Goal: Task Accomplishment & Management: Complete application form

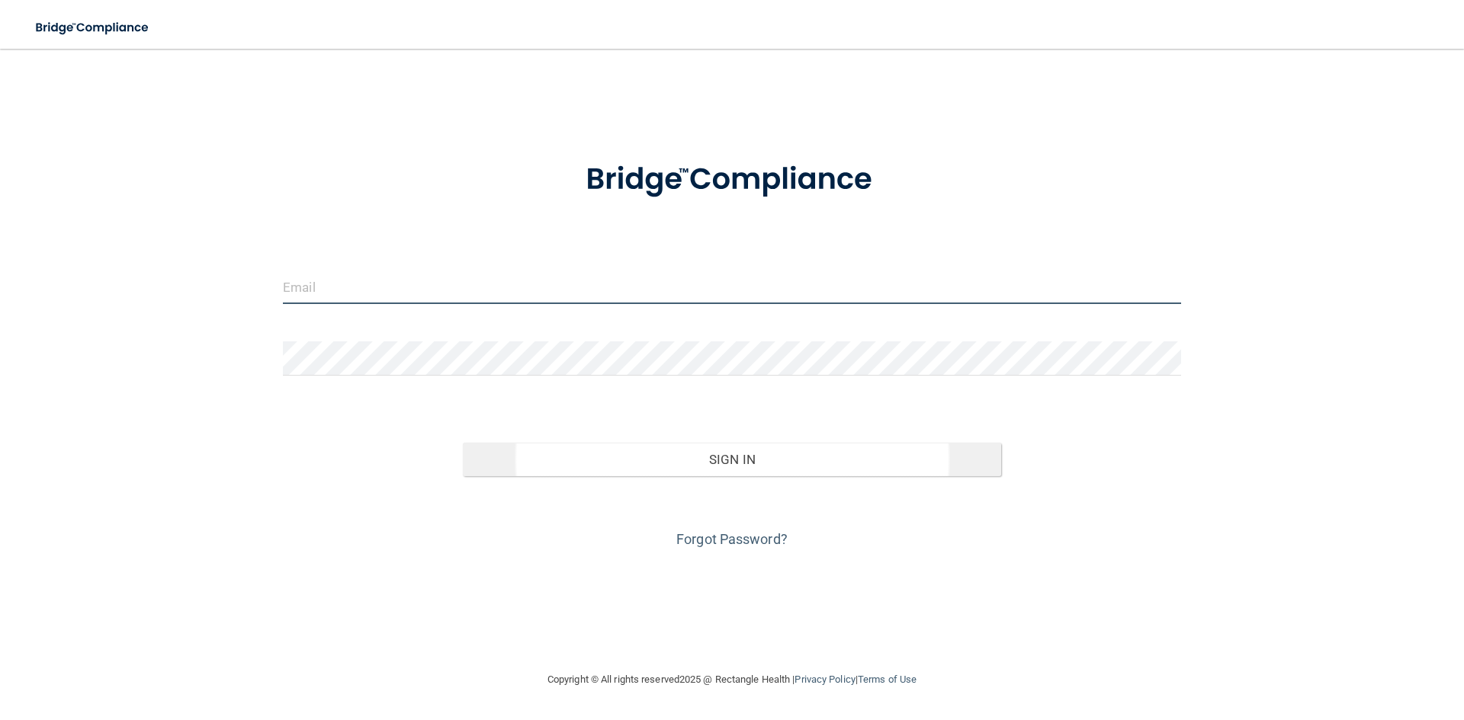
type input "[EMAIL_ADDRESS][DOMAIN_NAME]"
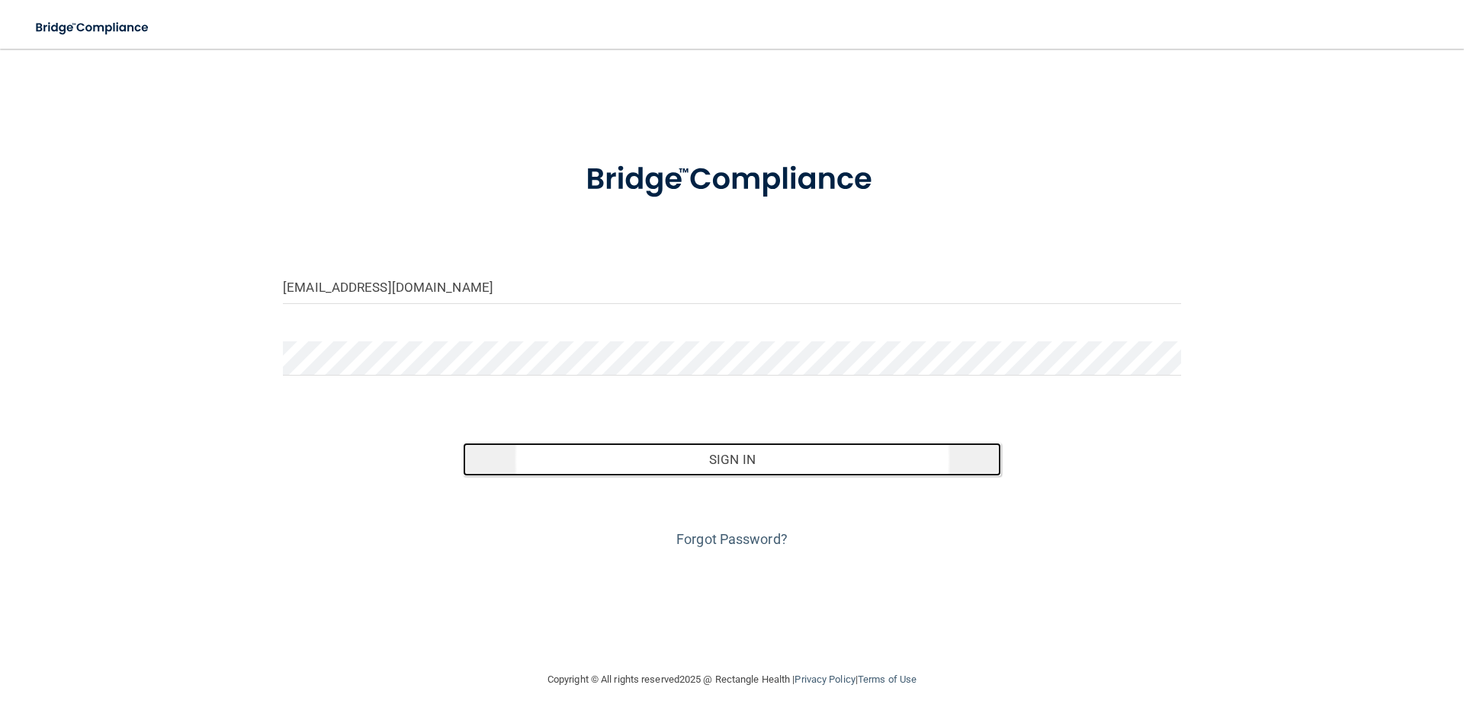
click at [691, 458] on button "Sign In" at bounding box center [732, 460] width 539 height 34
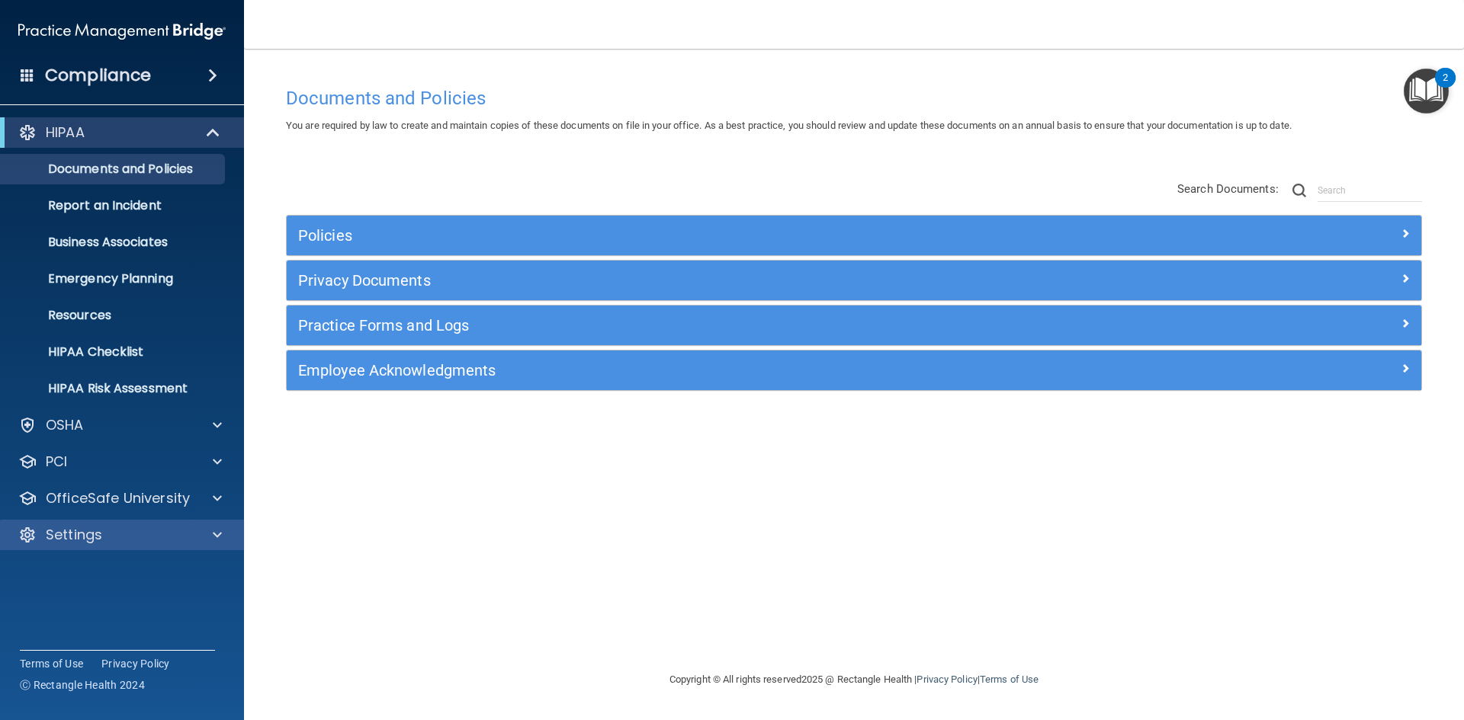
click at [140, 525] on div "Settings" at bounding box center [122, 535] width 245 height 30
click at [215, 535] on span at bounding box center [217, 535] width 9 height 18
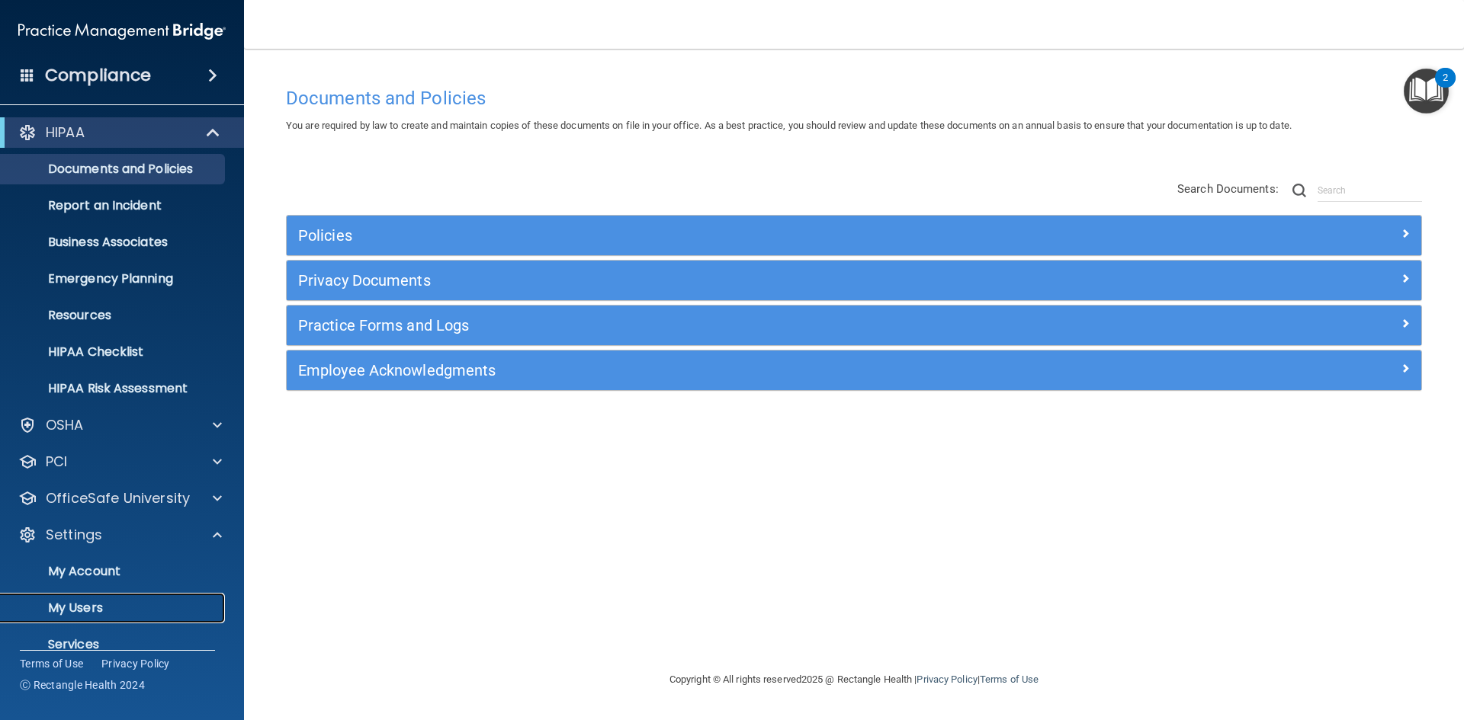
click at [136, 611] on p "My Users" at bounding box center [114, 608] width 208 height 15
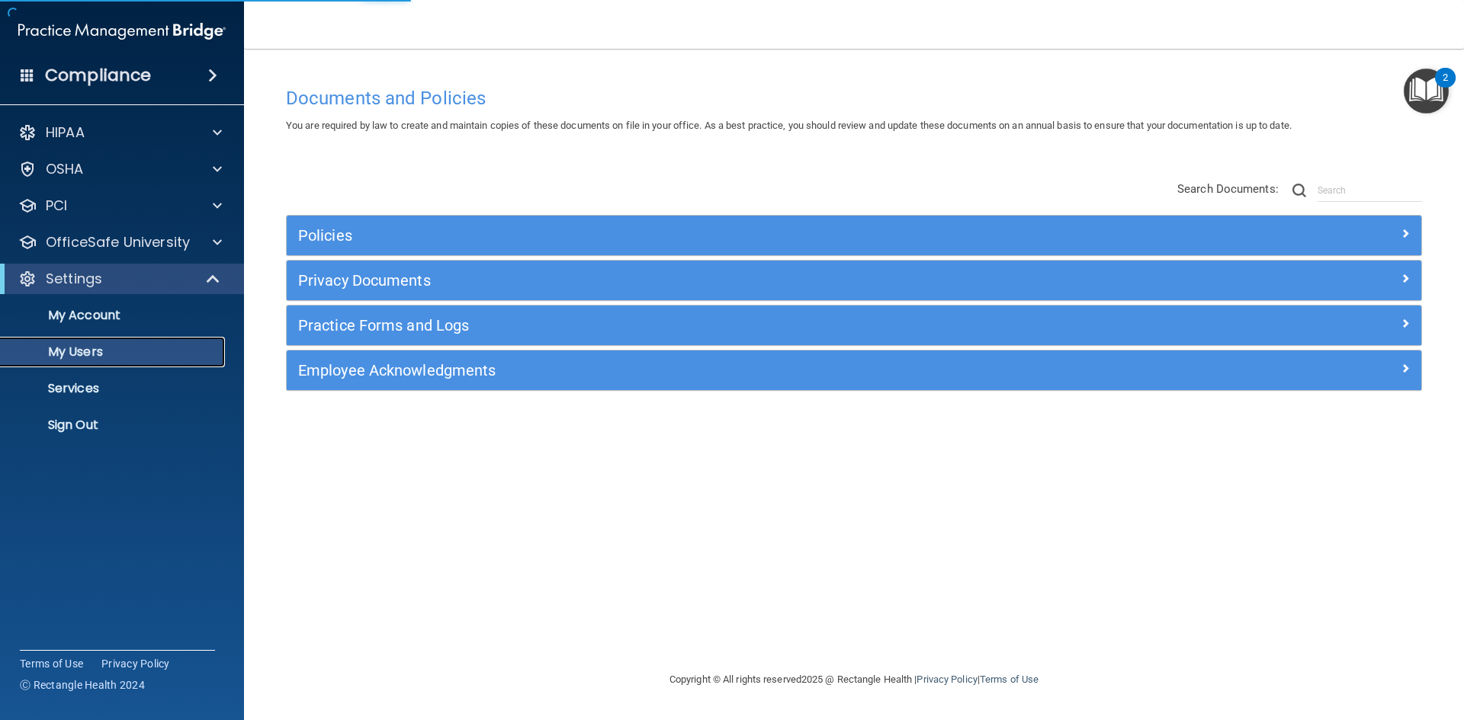
select select "20"
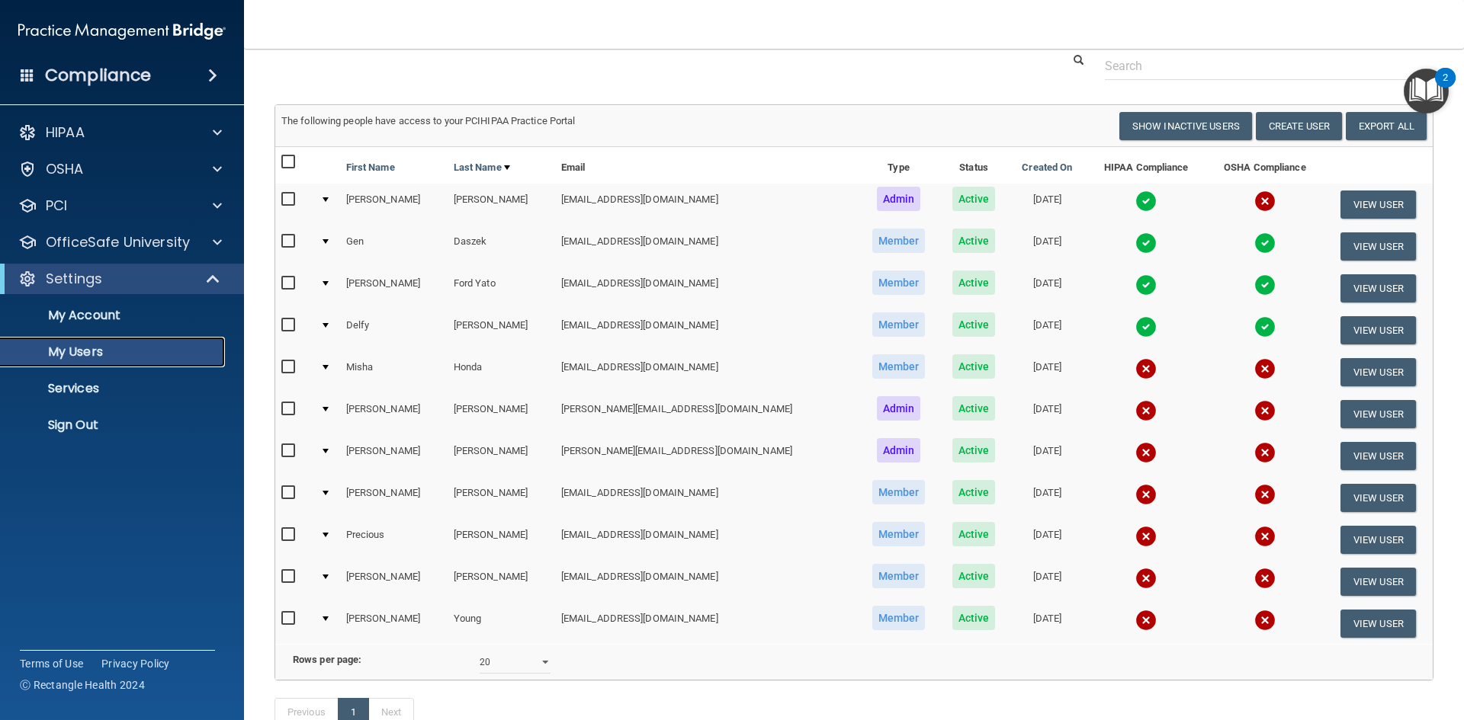
scroll to position [76, 0]
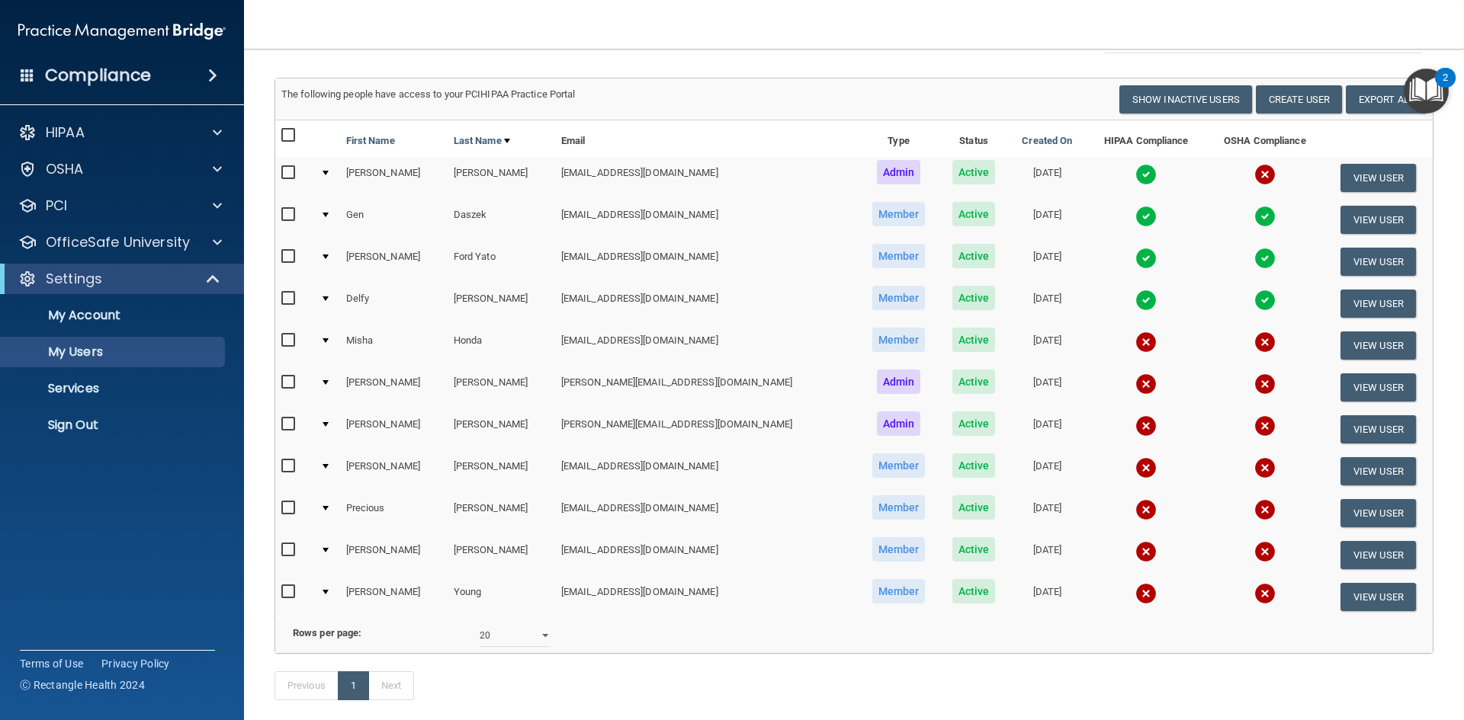
click at [1437, 84] on div "2" at bounding box center [1445, 78] width 21 height 20
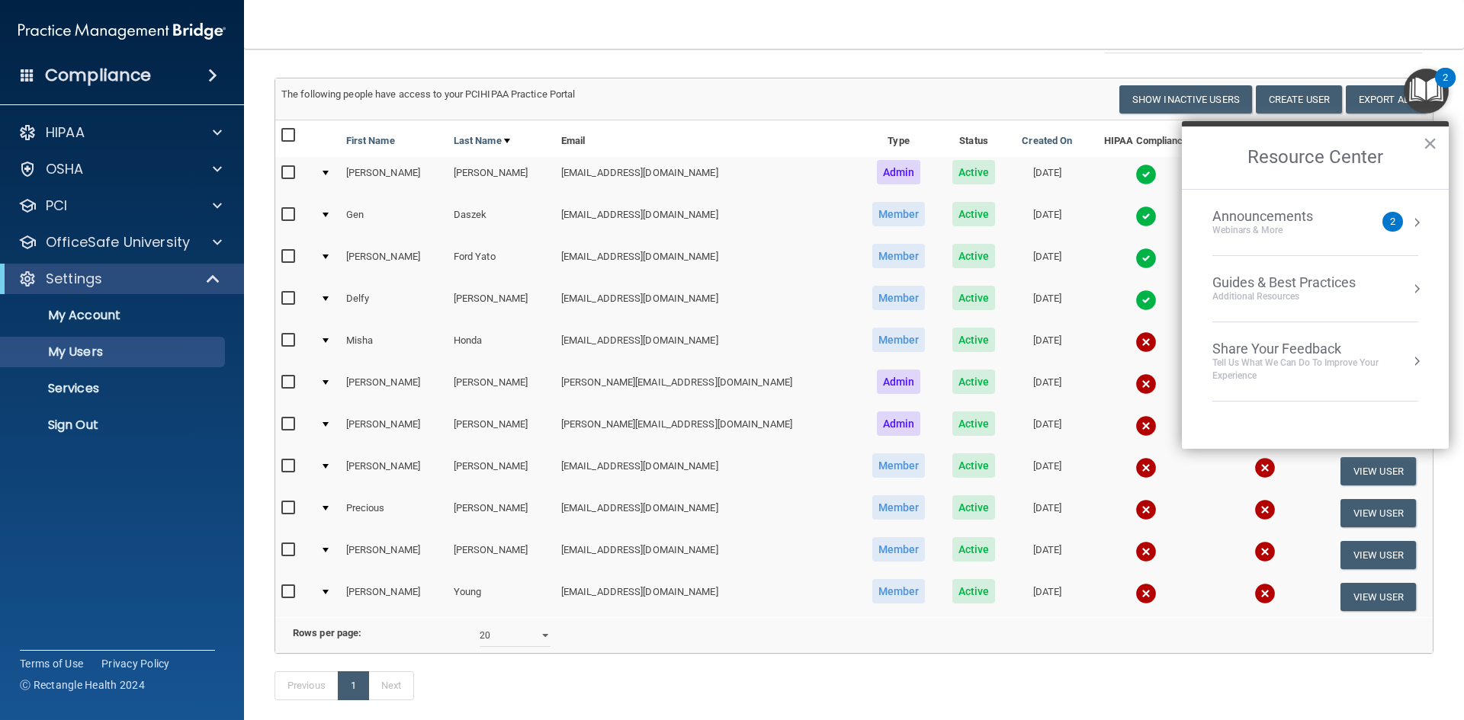
click at [1314, 232] on div "Webinars & More" at bounding box center [1277, 230] width 131 height 13
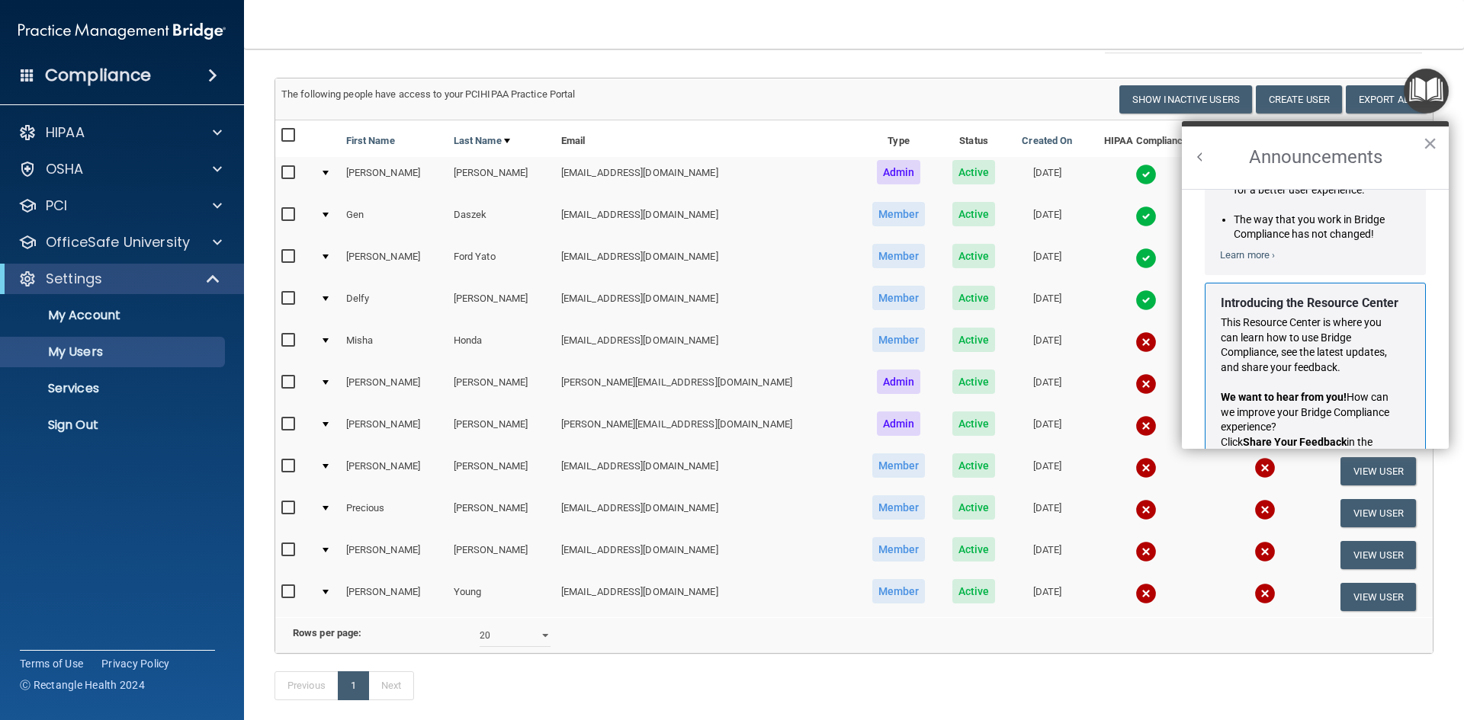
scroll to position [268, 0]
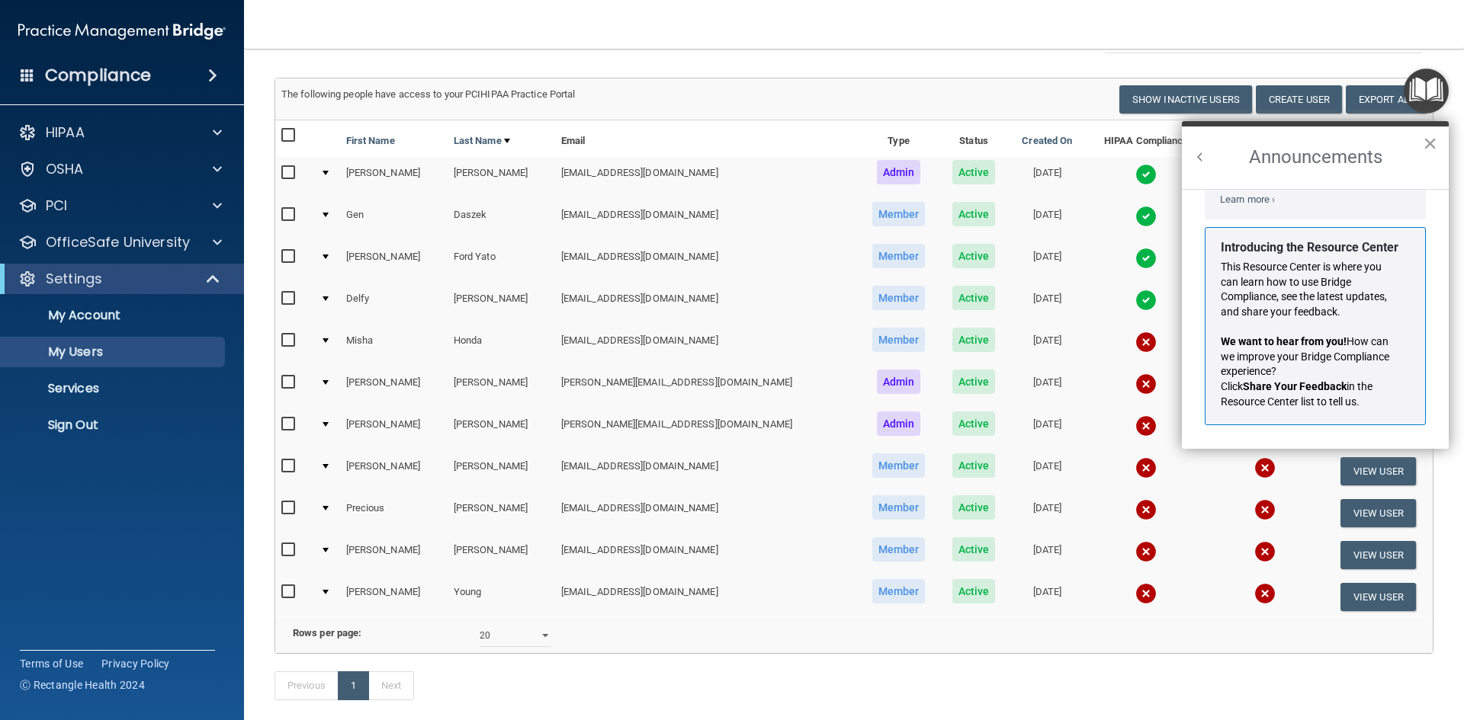
click at [1432, 146] on button "×" at bounding box center [1429, 143] width 14 height 24
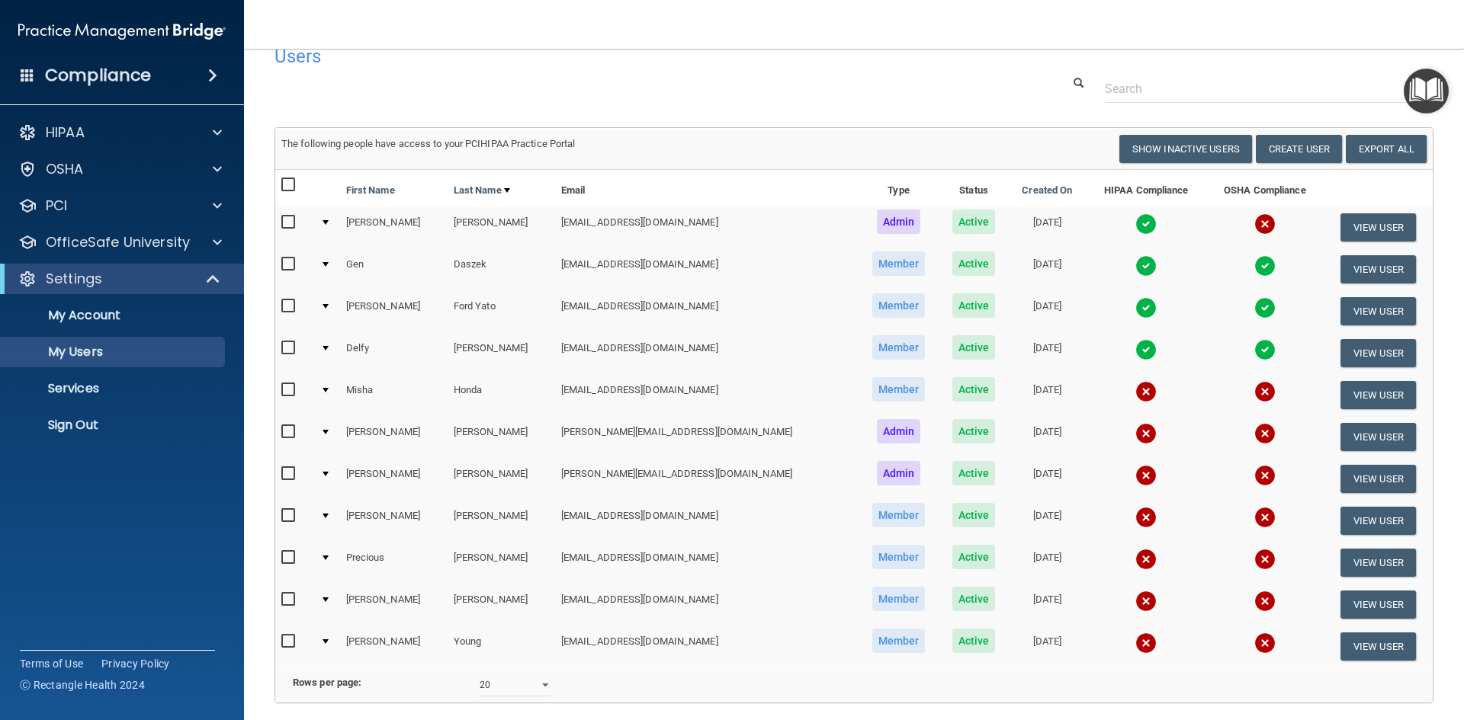
scroll to position [0, 0]
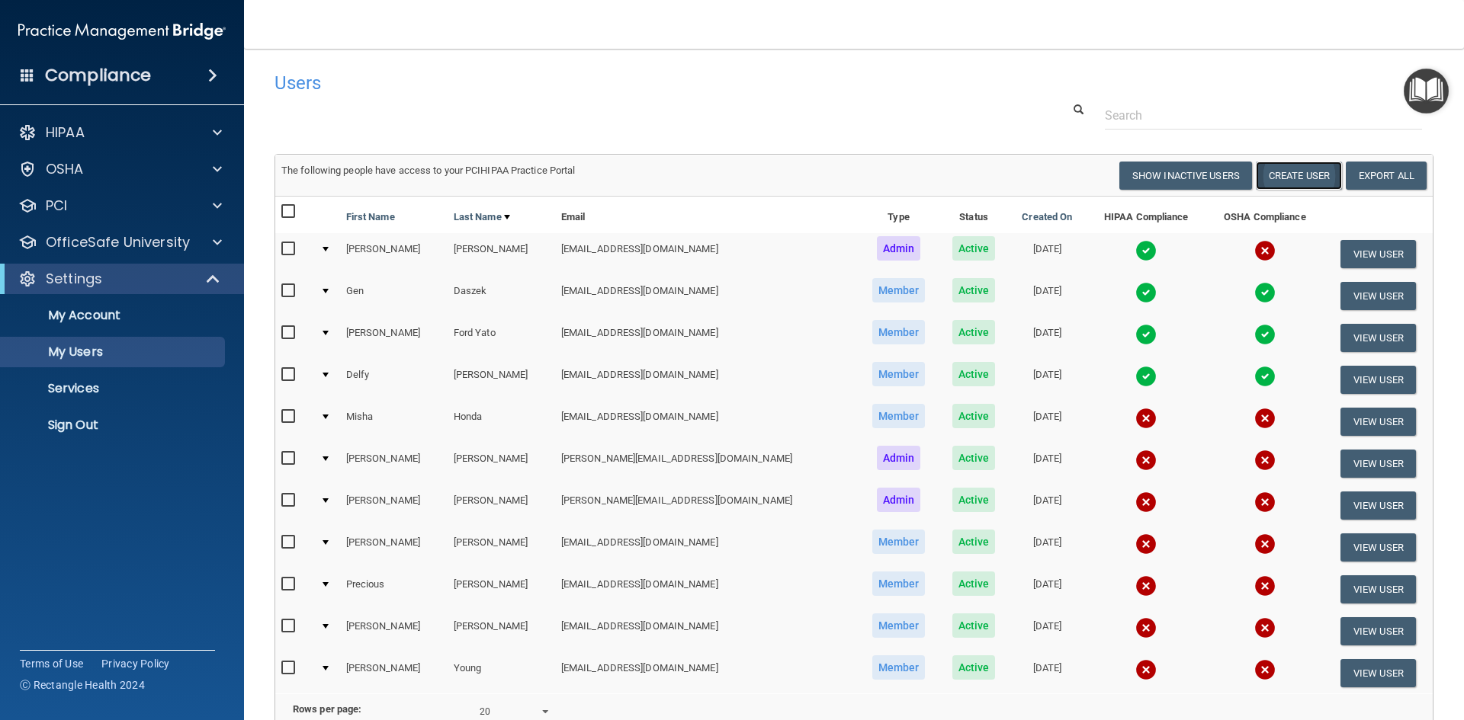
click at [1276, 178] on button "Create User" at bounding box center [1299, 176] width 86 height 28
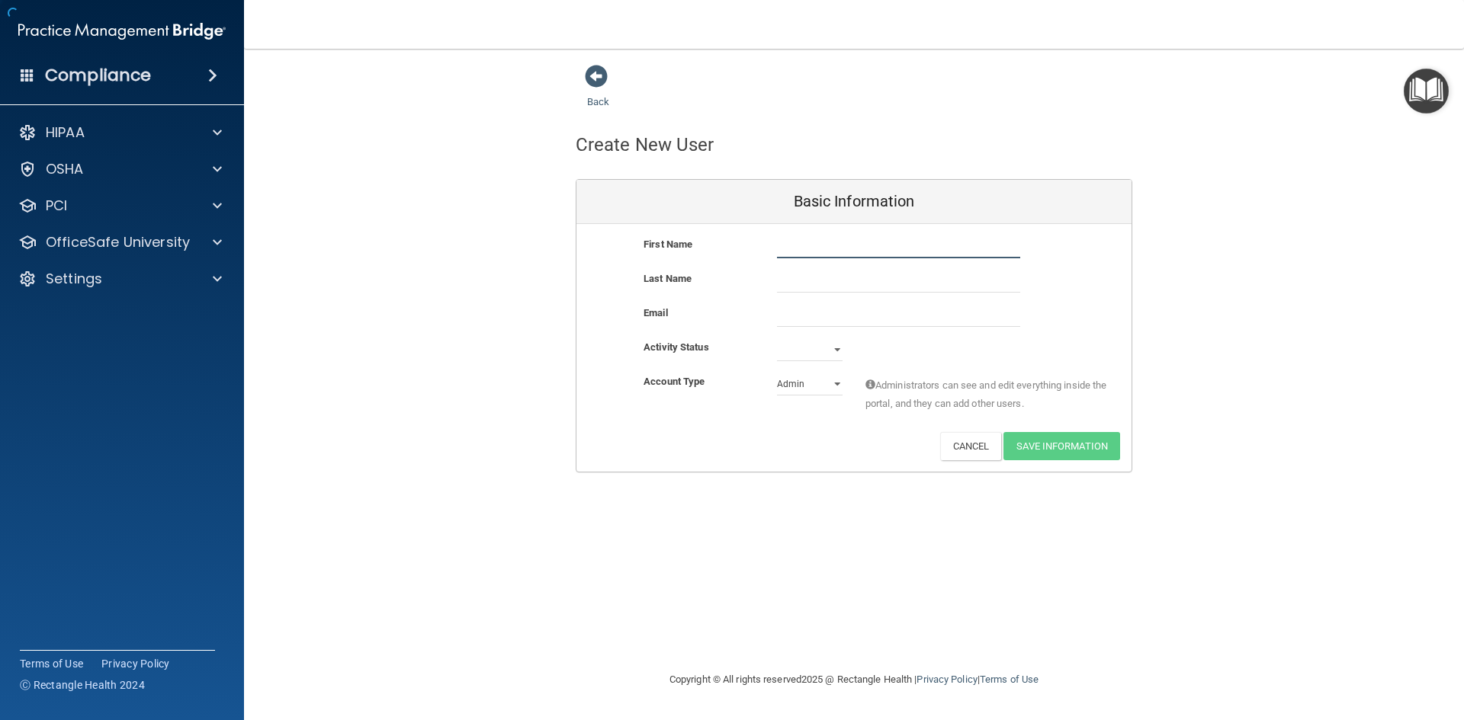
click at [838, 245] on input "text" at bounding box center [898, 247] width 243 height 23
type input "[PERSON_NAME]"
type input "Corll"
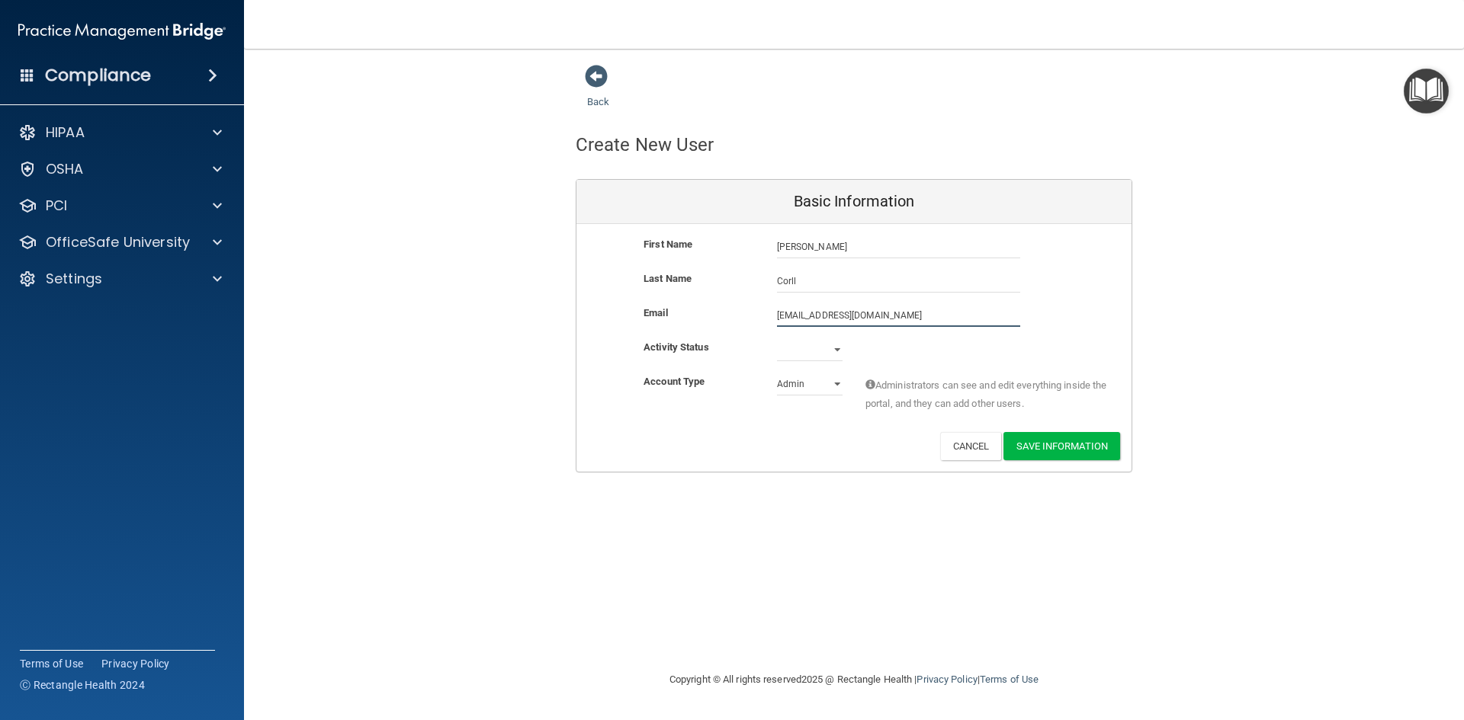
type input "[EMAIL_ADDRESS][DOMAIN_NAME]"
click at [841, 350] on select "Active Inactive" at bounding box center [810, 349] width 66 height 23
select select "active"
click at [777, 338] on select "Active Inactive" at bounding box center [810, 349] width 66 height 23
click at [838, 386] on select "Admin Member" at bounding box center [810, 384] width 66 height 23
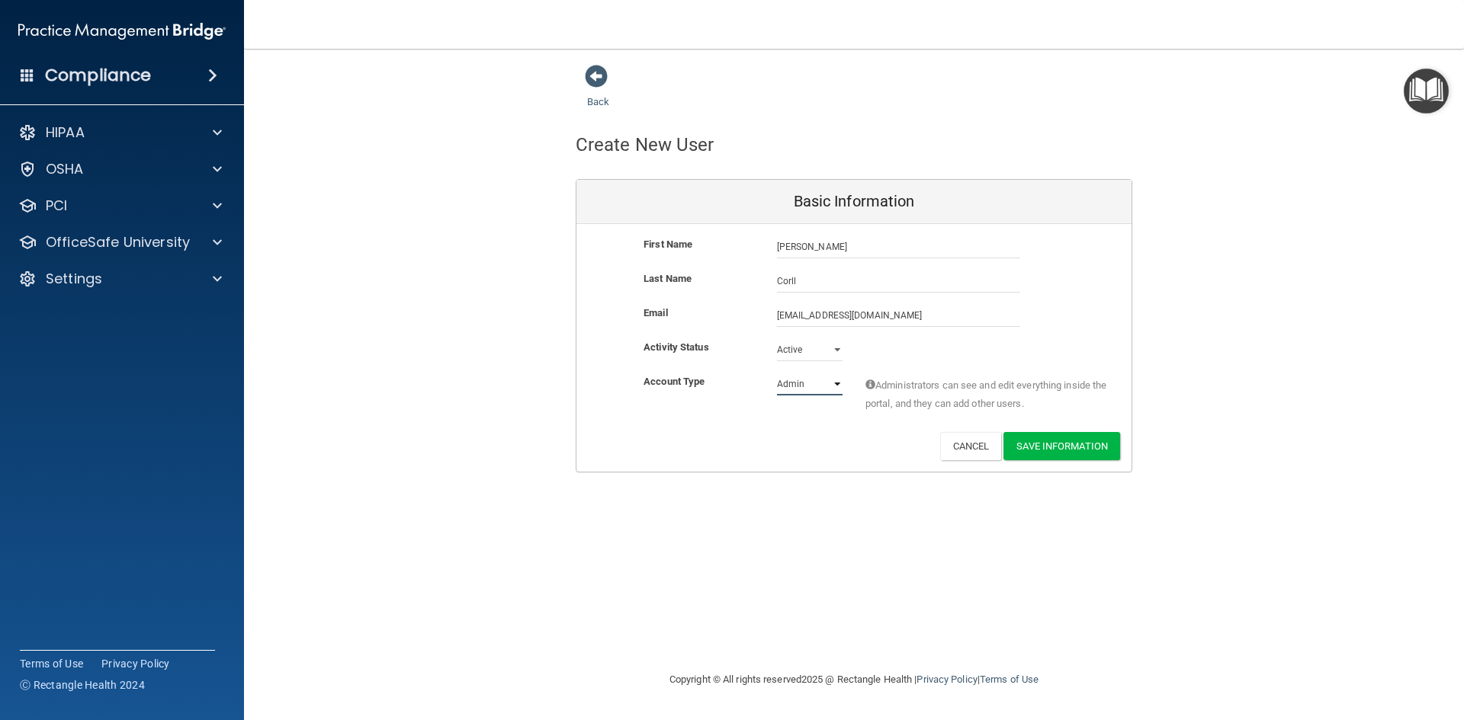
select select "practice_member"
click at [777, 373] on select "Admin Member" at bounding box center [810, 384] width 66 height 23
click at [1041, 444] on button "Save Information" at bounding box center [1061, 446] width 117 height 28
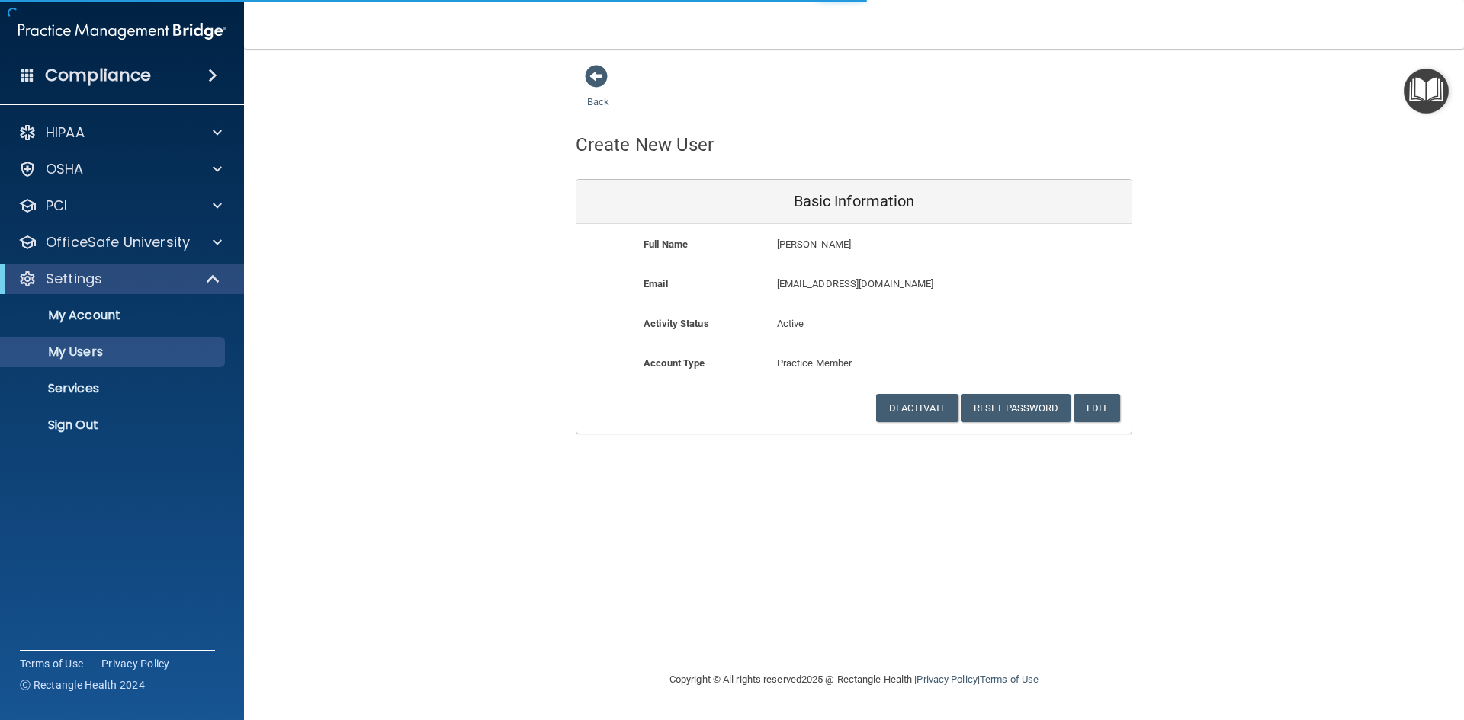
select select "20"
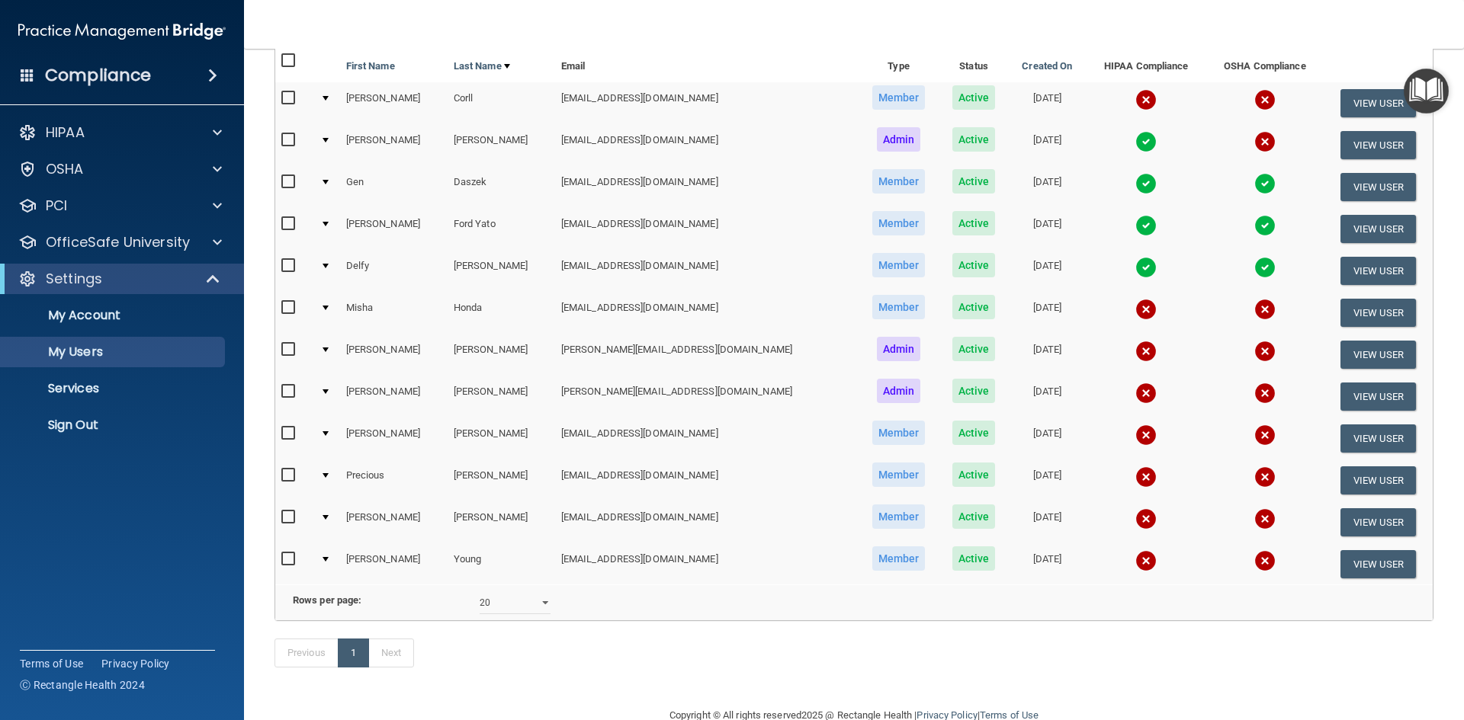
scroll to position [229, 0]
